Goal: Navigation & Orientation: Find specific page/section

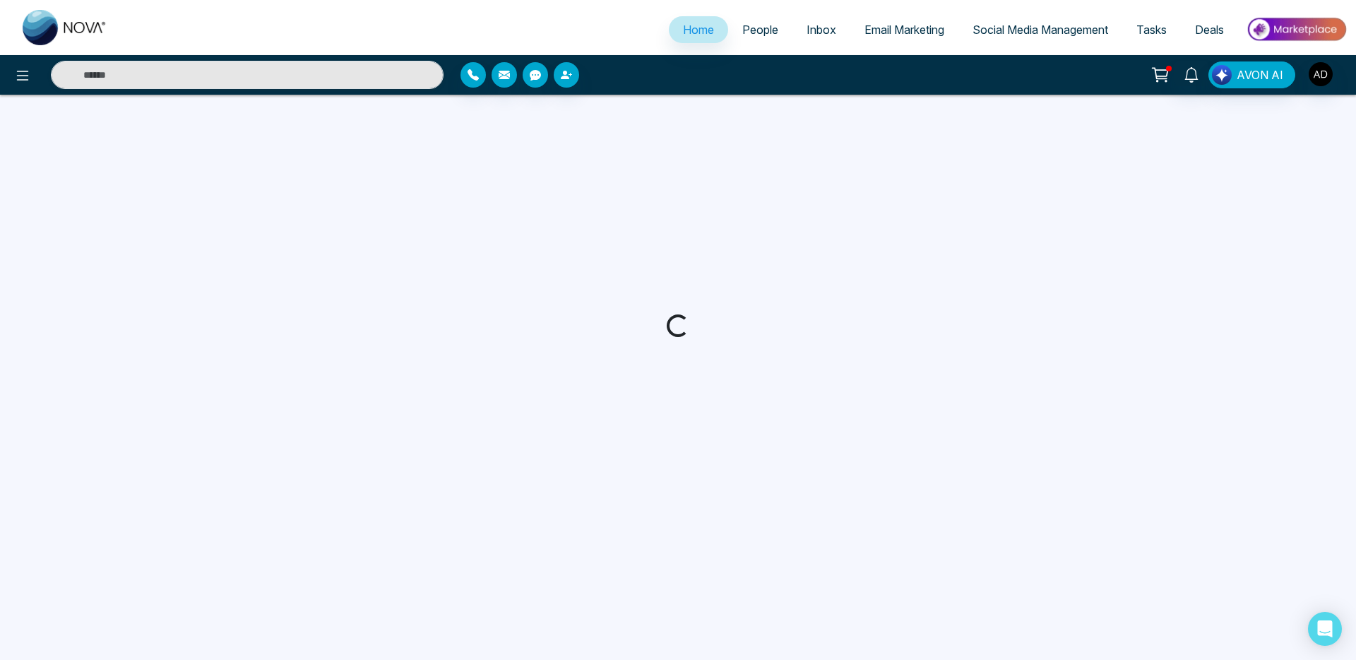
select select "*"
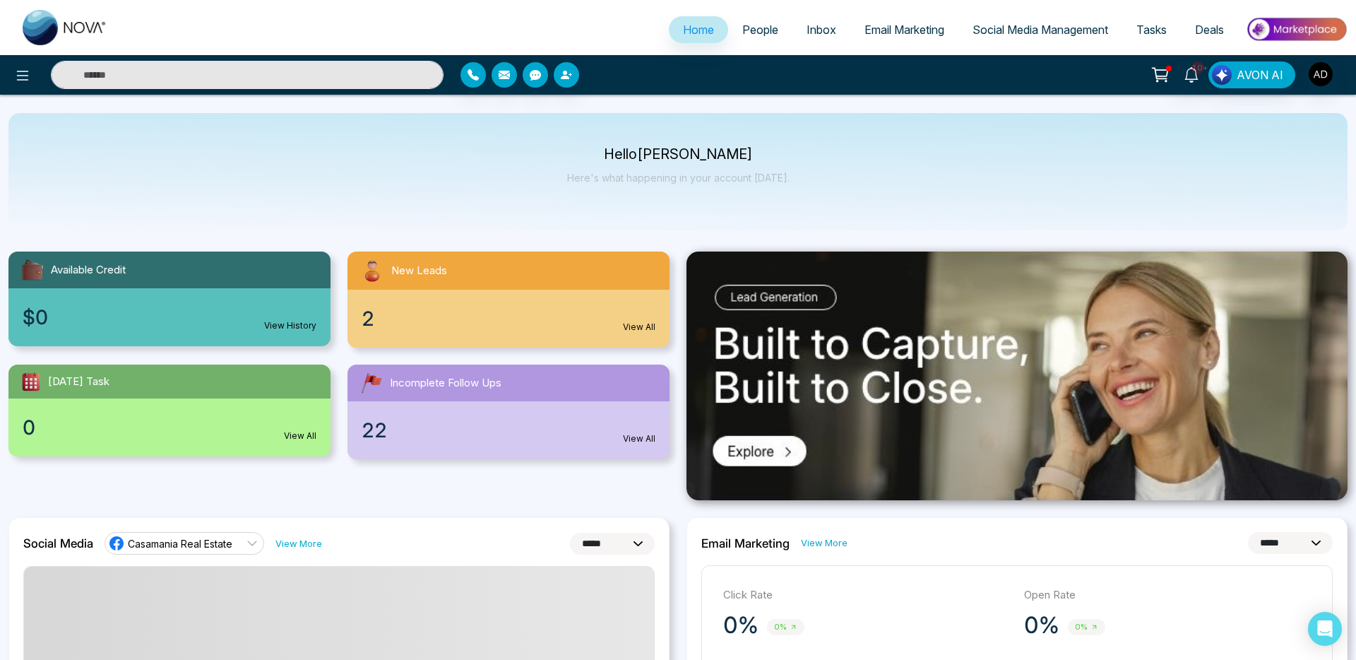
click at [744, 29] on span "People" at bounding box center [760, 30] width 36 height 14
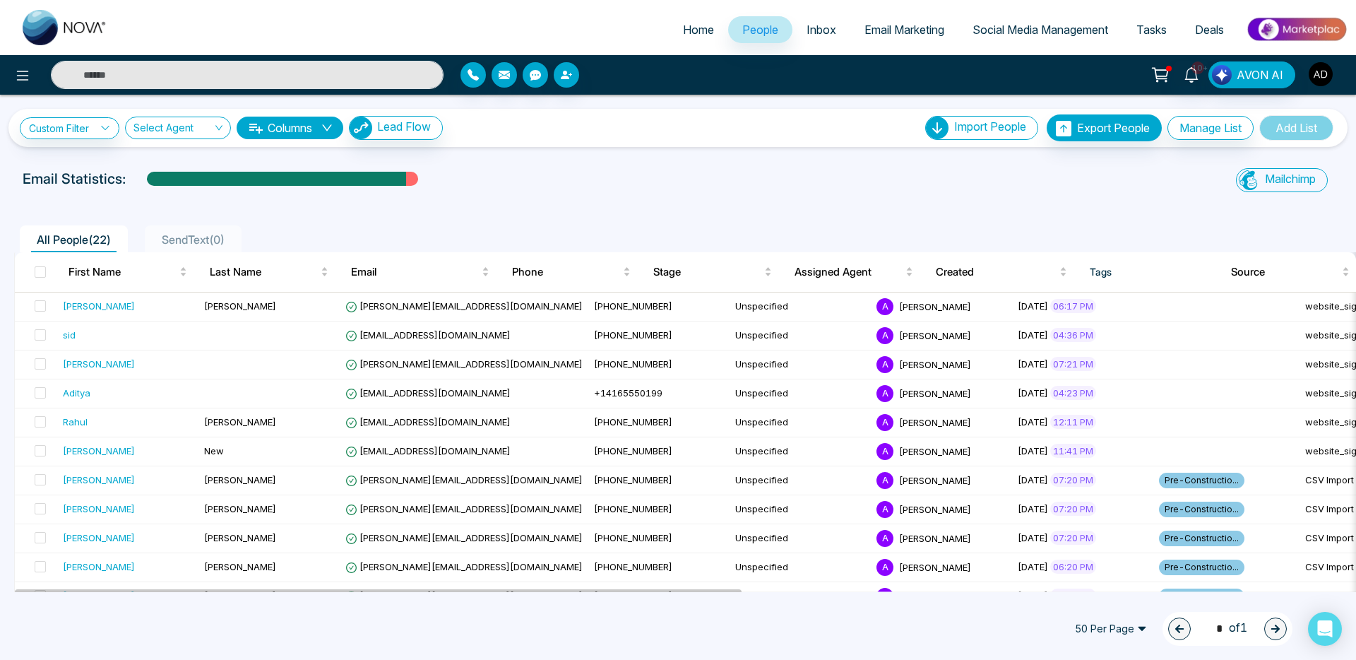
click at [1324, 78] on img "button" at bounding box center [1321, 74] width 24 height 24
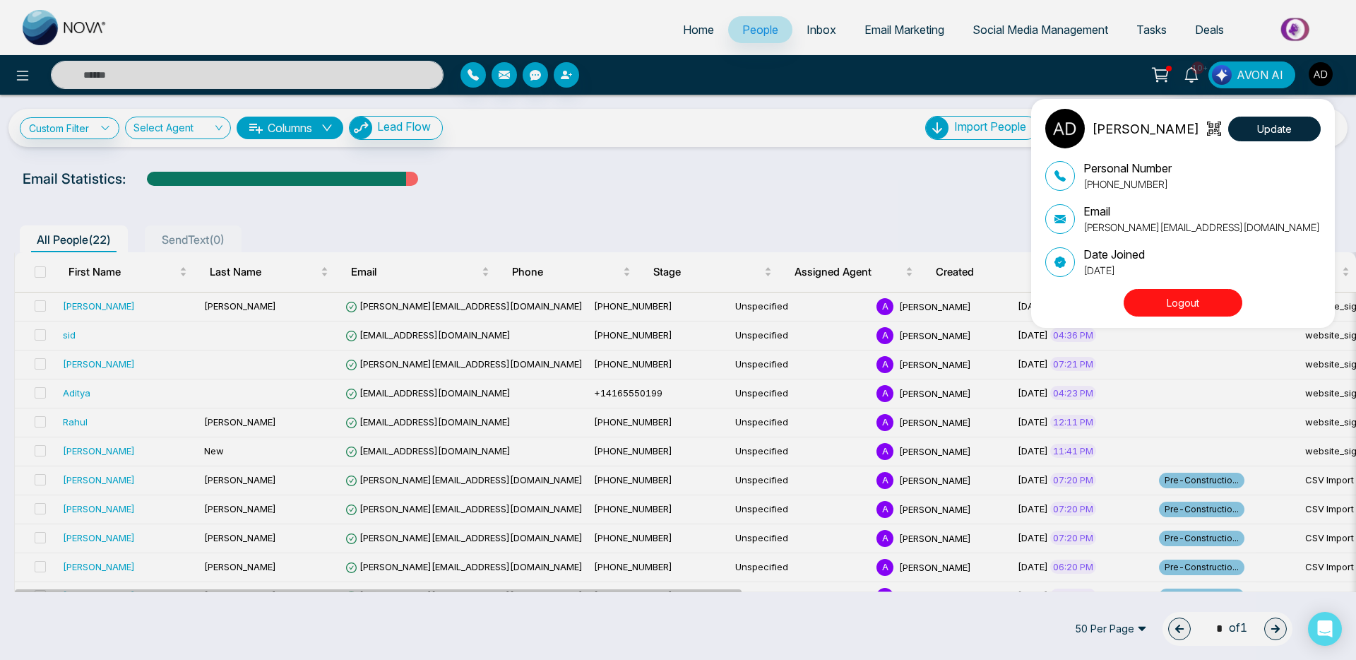
click at [1208, 311] on button "Logout" at bounding box center [1182, 303] width 119 height 28
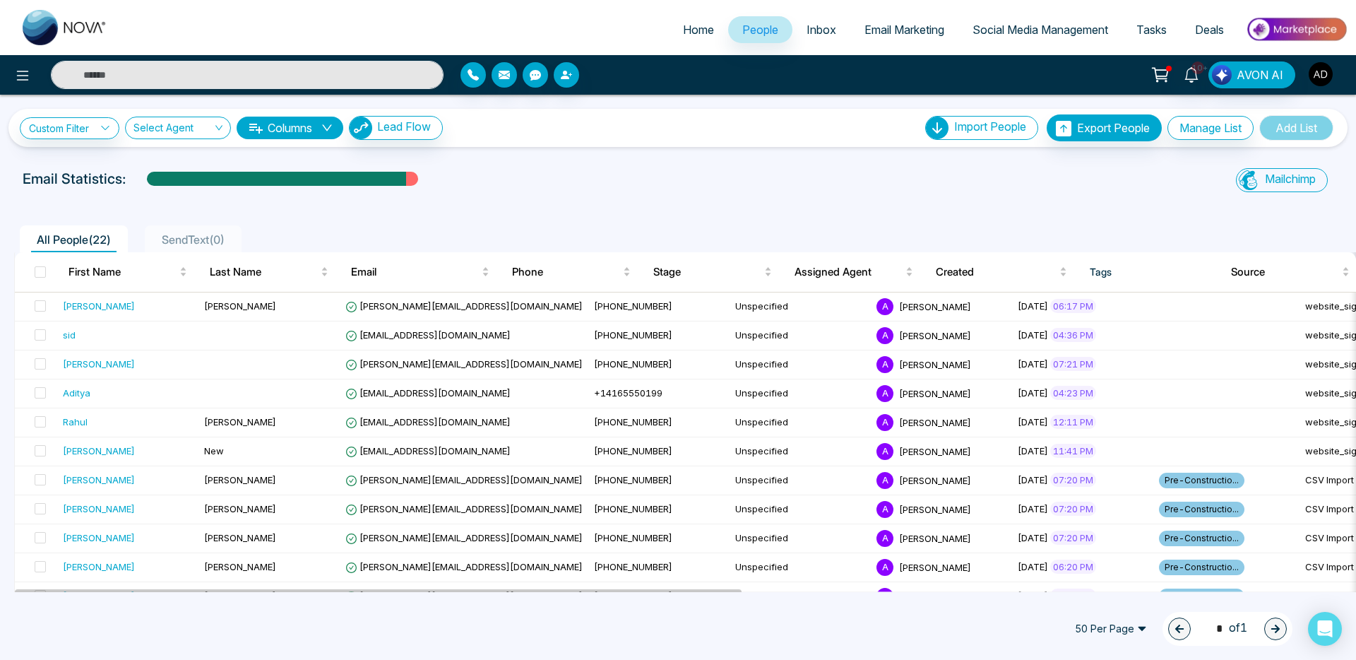
click at [1325, 78] on img "button" at bounding box center [1321, 74] width 24 height 24
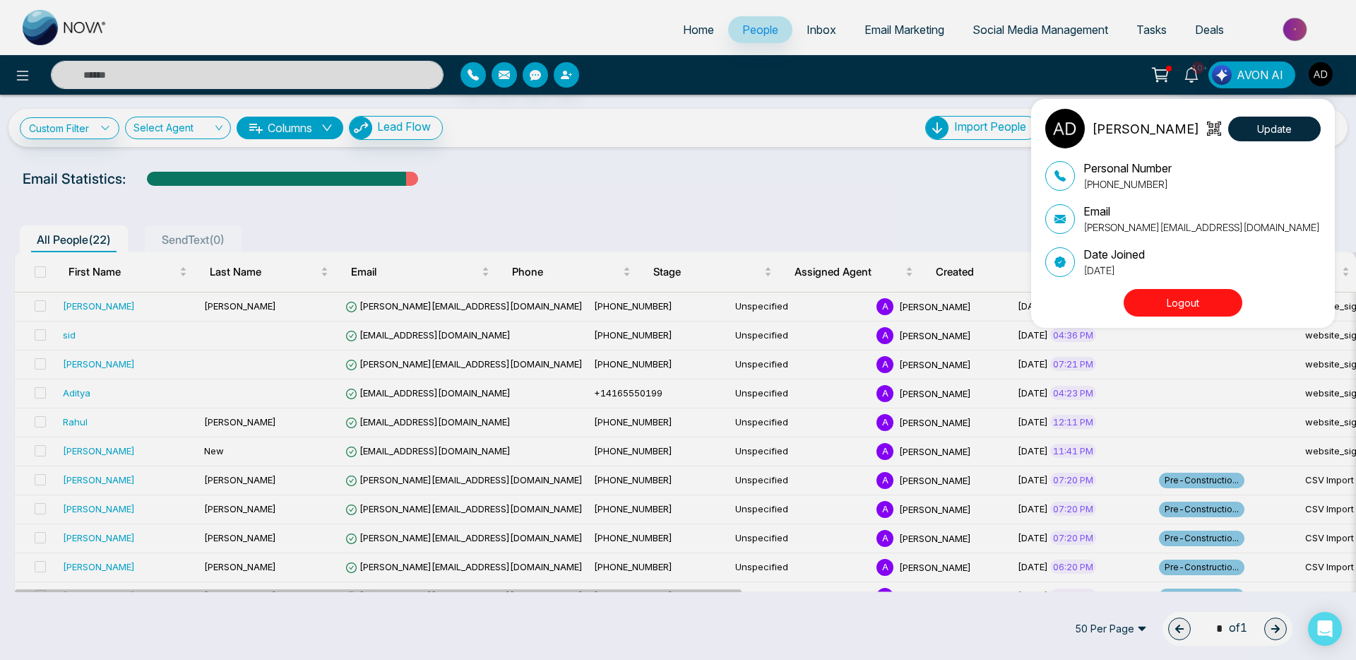
click at [1161, 292] on button "Logout" at bounding box center [1182, 303] width 119 height 28
